Goal: Information Seeking & Learning: Learn about a topic

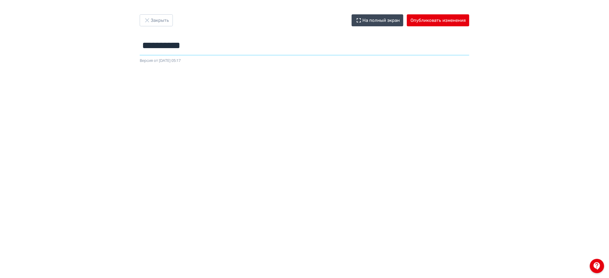
drag, startPoint x: 204, startPoint y: 45, endPoint x: 188, endPoint y: 45, distance: 15.5
click at [188, 45] on input "**********" at bounding box center [305, 45] width 330 height 19
type input "*******"
click at [436, 17] on button "Опубликовать изменения" at bounding box center [438, 20] width 62 height 12
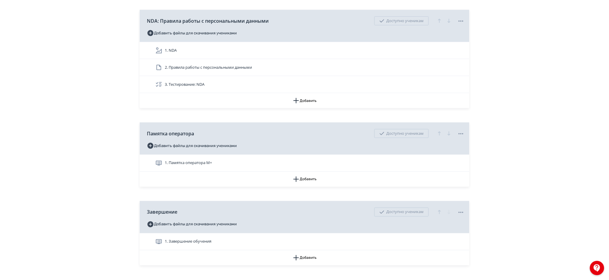
scroll to position [2741, 0]
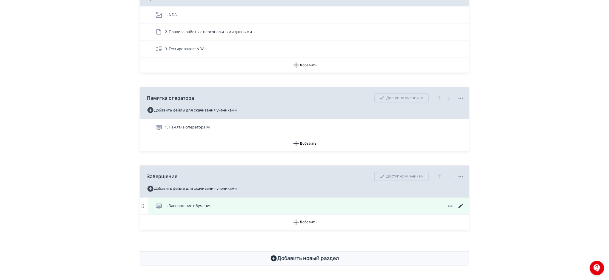
click at [221, 210] on div "1. Завершение обучения" at bounding box center [308, 206] width 321 height 17
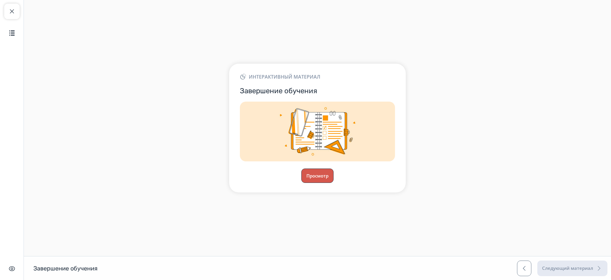
click at [319, 175] on button "Просмотр" at bounding box center [317, 175] width 32 height 14
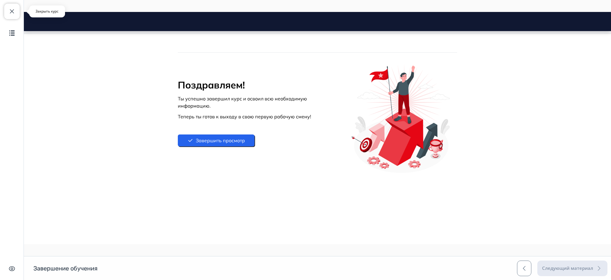
click at [12, 17] on button "Закрыть курс" at bounding box center [12, 12] width 16 height 16
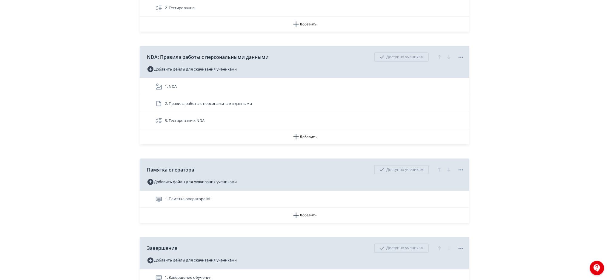
scroll to position [2709, 0]
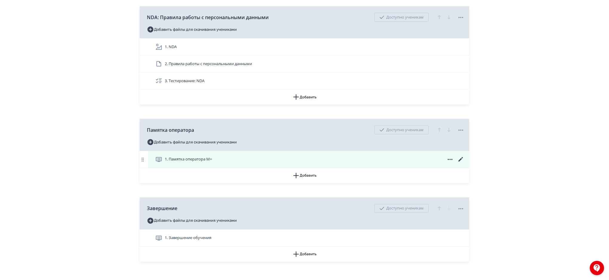
click at [328, 160] on div "1. Памятка оператора М+" at bounding box center [309, 159] width 309 height 7
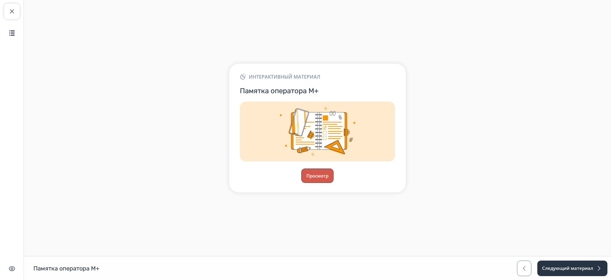
click at [311, 172] on button "Просмотр" at bounding box center [317, 175] width 32 height 14
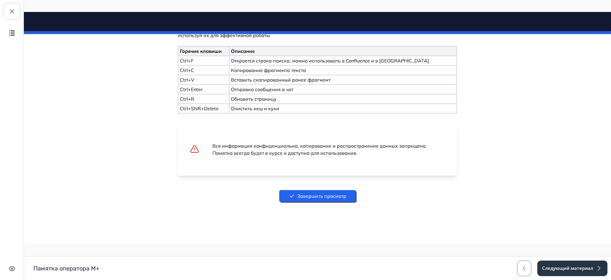
scroll to position [933, 0]
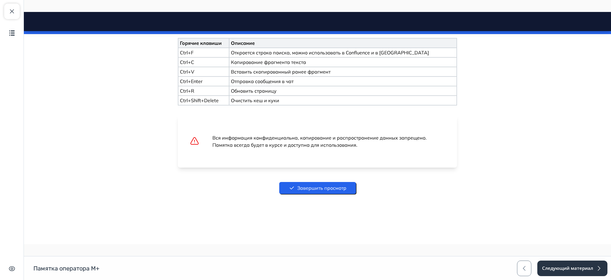
click at [327, 190] on button "Завершить просмотр" at bounding box center [317, 188] width 77 height 12
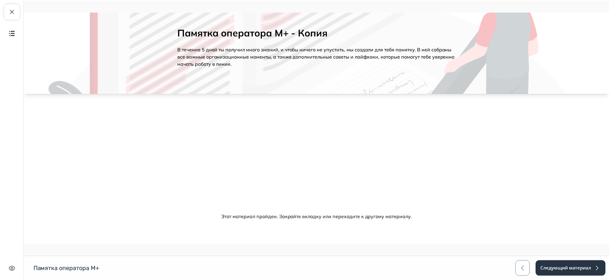
scroll to position [27, 0]
click at [575, 266] on button "Следующий материал" at bounding box center [572, 268] width 71 height 16
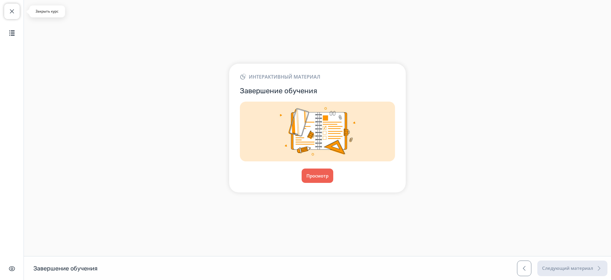
click at [6, 14] on button "Закрыть курс" at bounding box center [12, 12] width 16 height 16
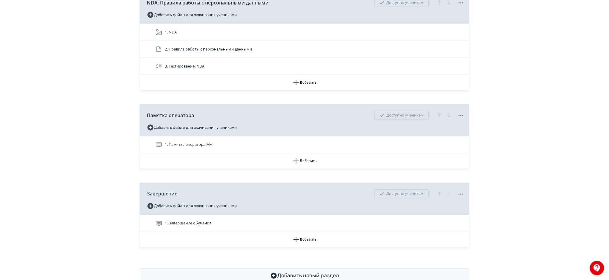
scroll to position [2720, 0]
